Goal: Information Seeking & Learning: Learn about a topic

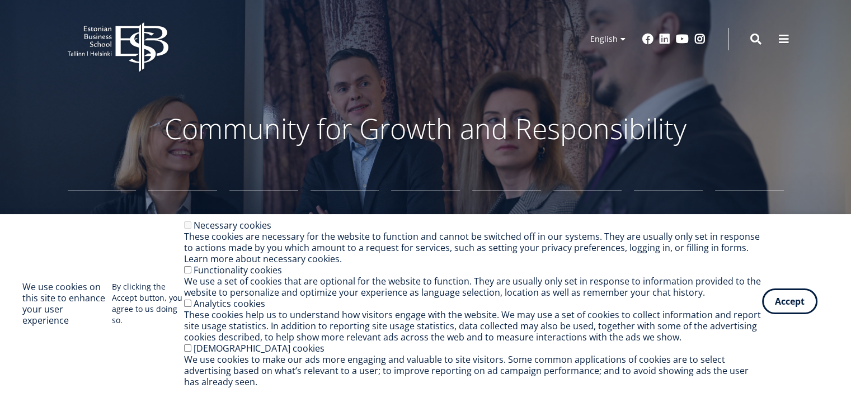
click at [793, 307] on button "Accept" at bounding box center [789, 302] width 55 height 26
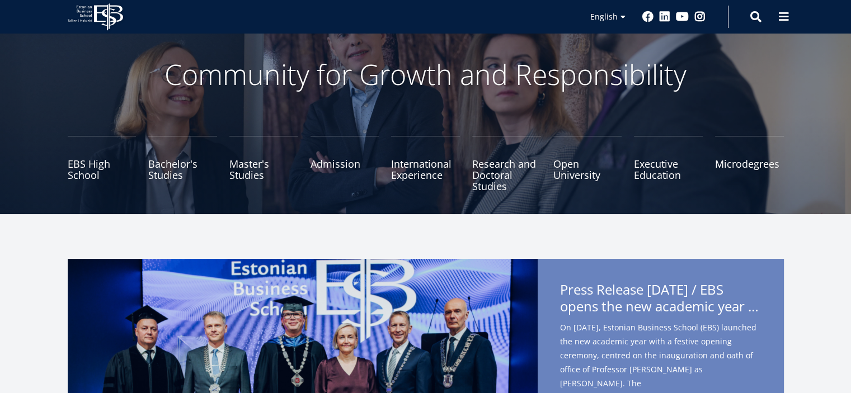
scroll to position [56, 0]
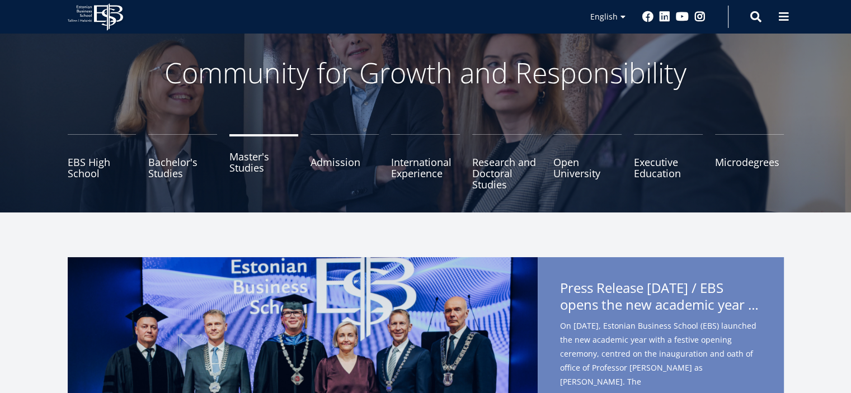
click at [255, 166] on link "Master's Studies" at bounding box center [263, 162] width 69 height 56
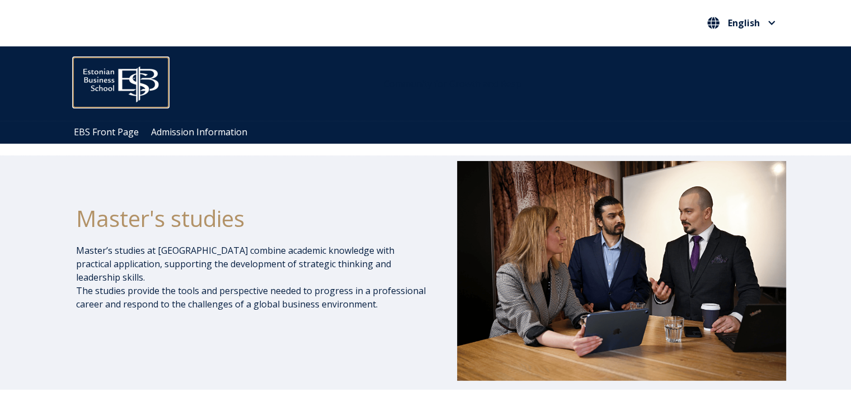
click at [138, 82] on img at bounding box center [120, 82] width 95 height 48
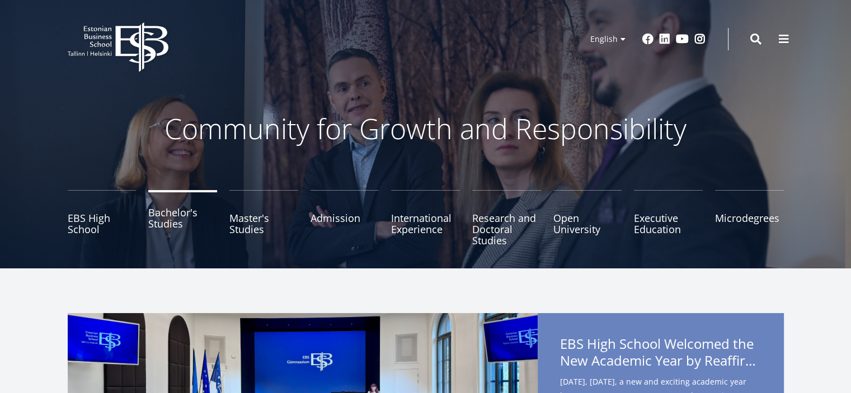
click at [170, 214] on link "Bachelor's Studies" at bounding box center [182, 218] width 69 height 56
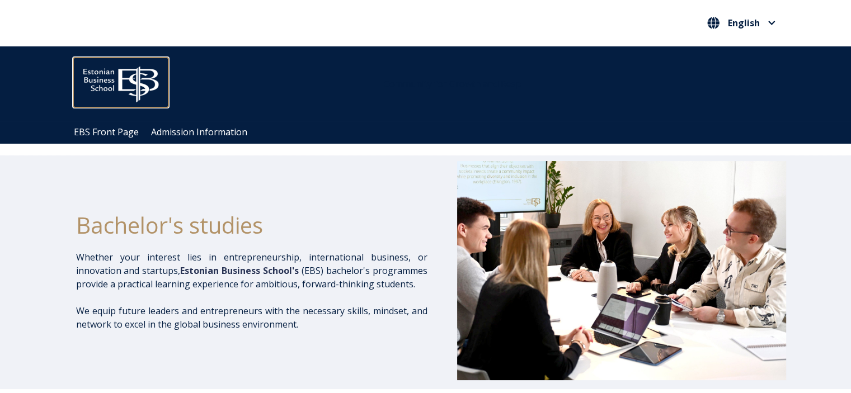
click at [99, 74] on img at bounding box center [120, 82] width 95 height 48
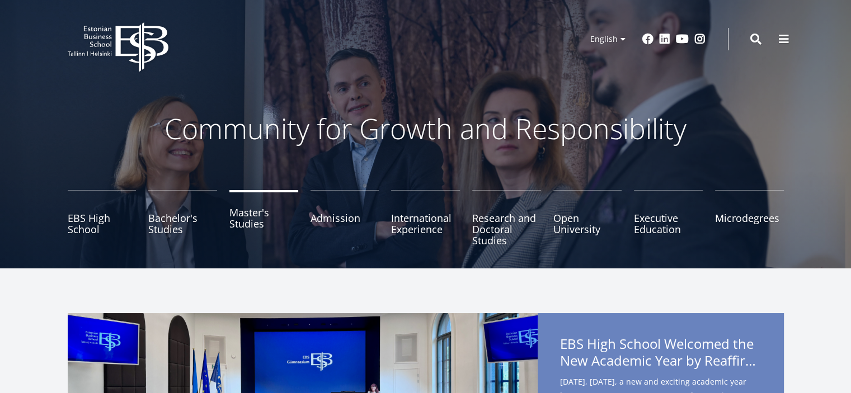
click at [257, 216] on link "Master's Studies" at bounding box center [263, 218] width 69 height 56
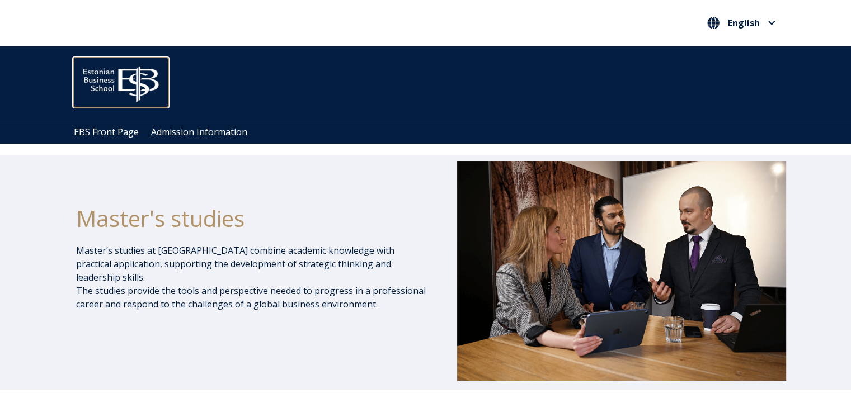
click at [132, 90] on img at bounding box center [120, 82] width 95 height 48
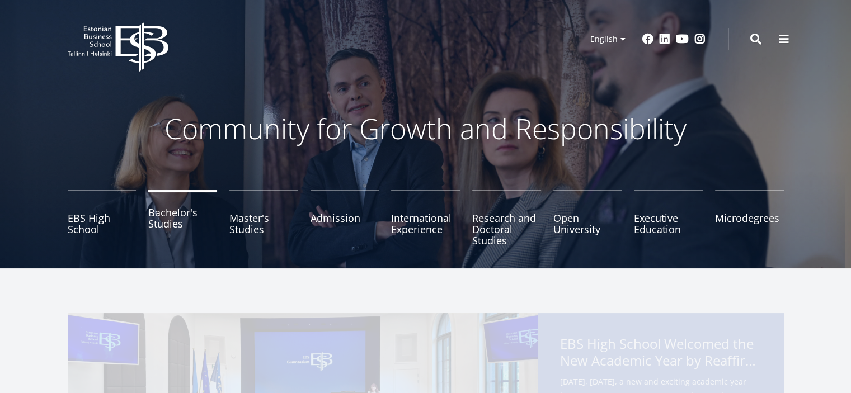
click at [175, 223] on link "Bachelor's Studies" at bounding box center [182, 218] width 69 height 56
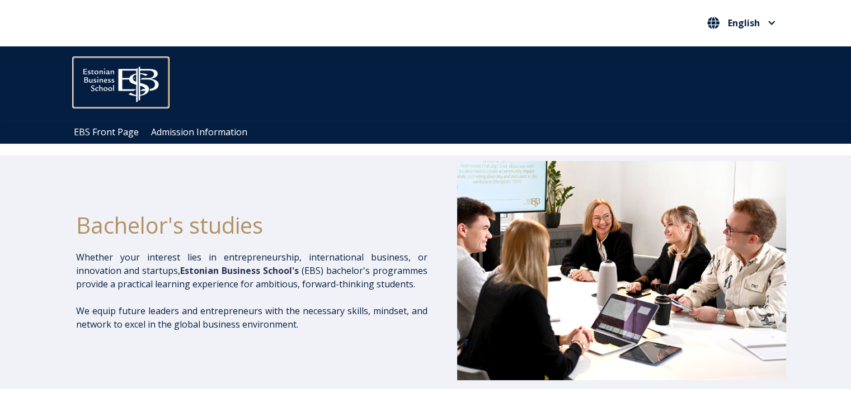
click at [110, 72] on img at bounding box center [120, 82] width 95 height 48
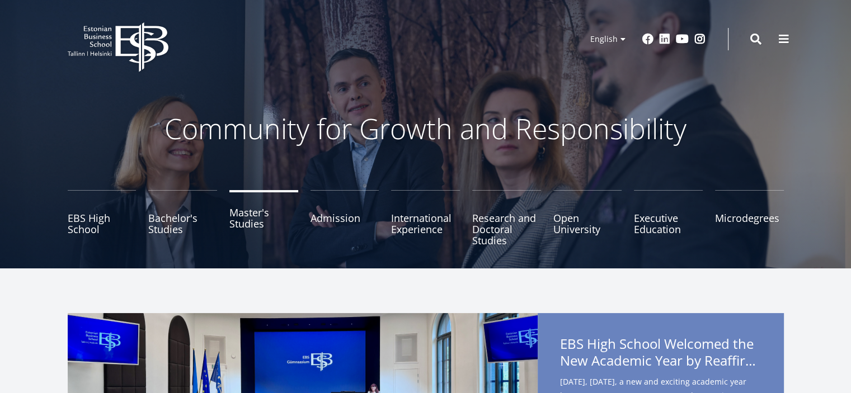
click at [245, 218] on link "Master's Studies" at bounding box center [263, 218] width 69 height 56
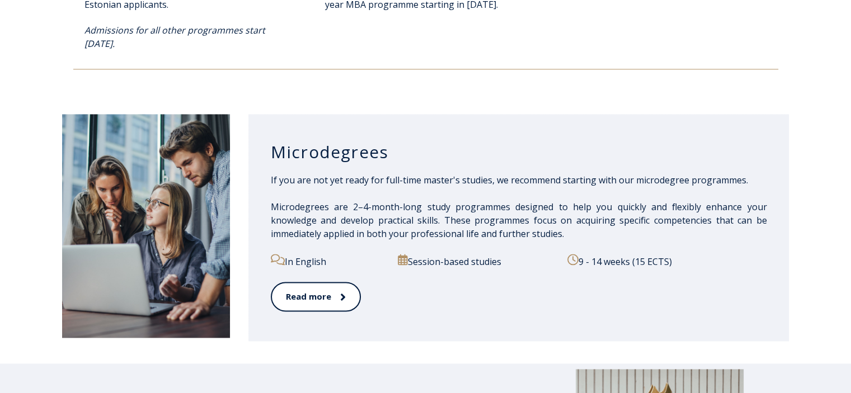
scroll to position [1567, 0]
